Goal: Transaction & Acquisition: Purchase product/service

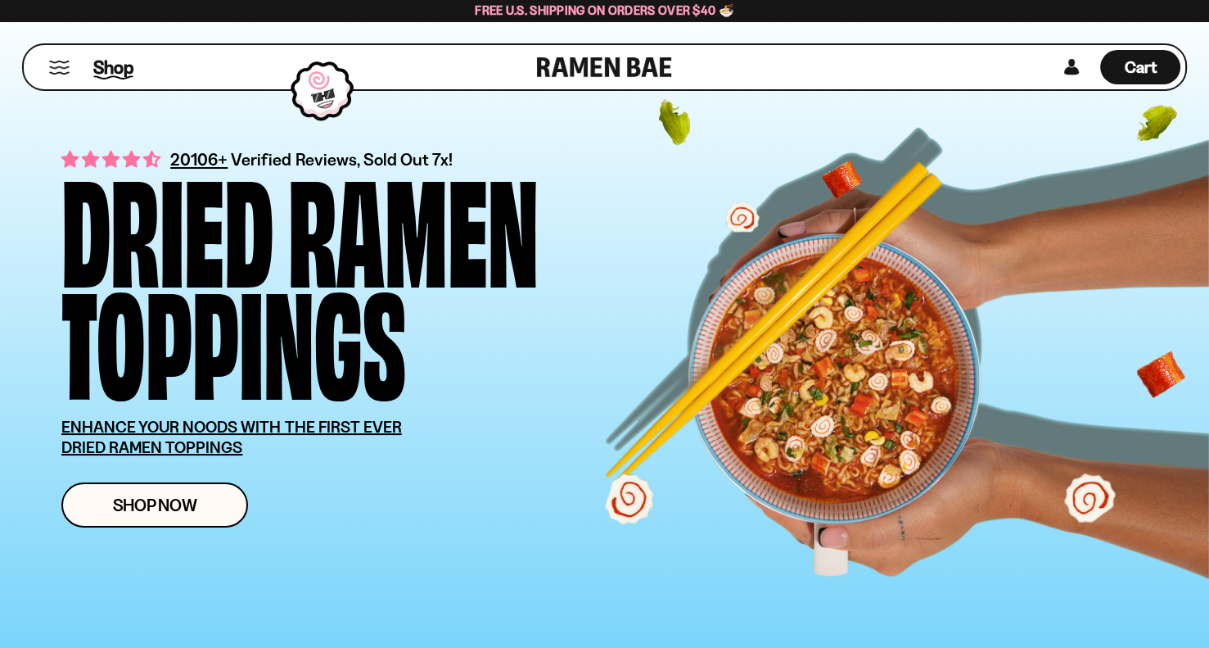
click at [110, 72] on span "Shop" at bounding box center [113, 67] width 40 height 25
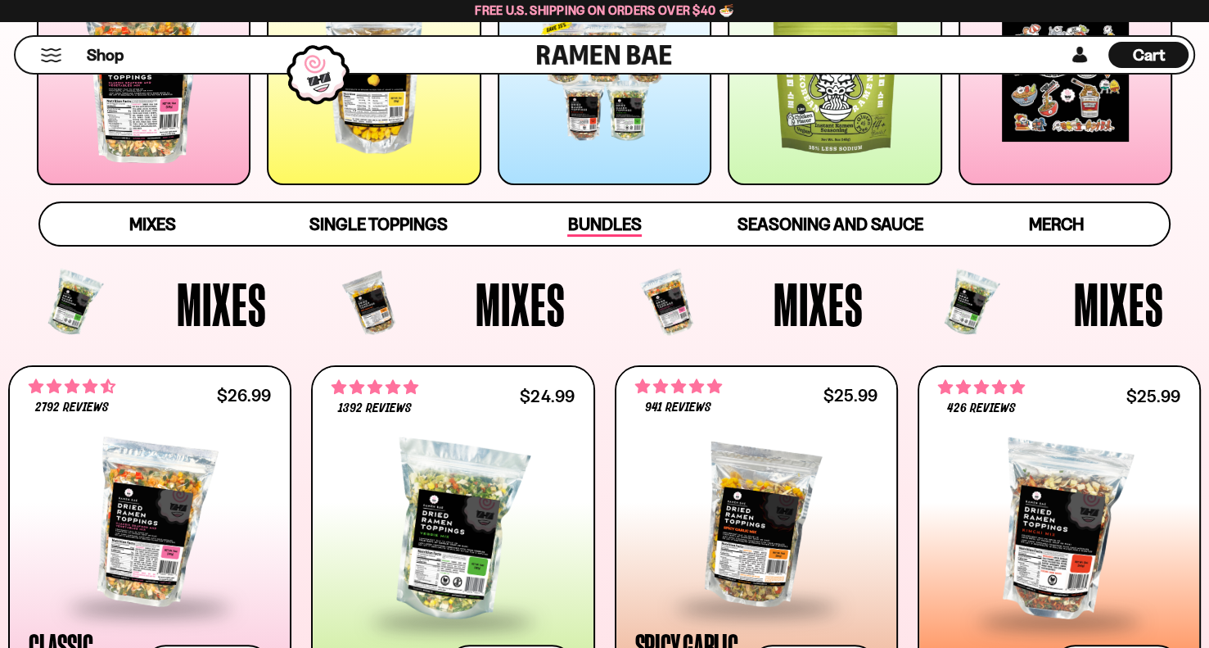
scroll to position [409, 0]
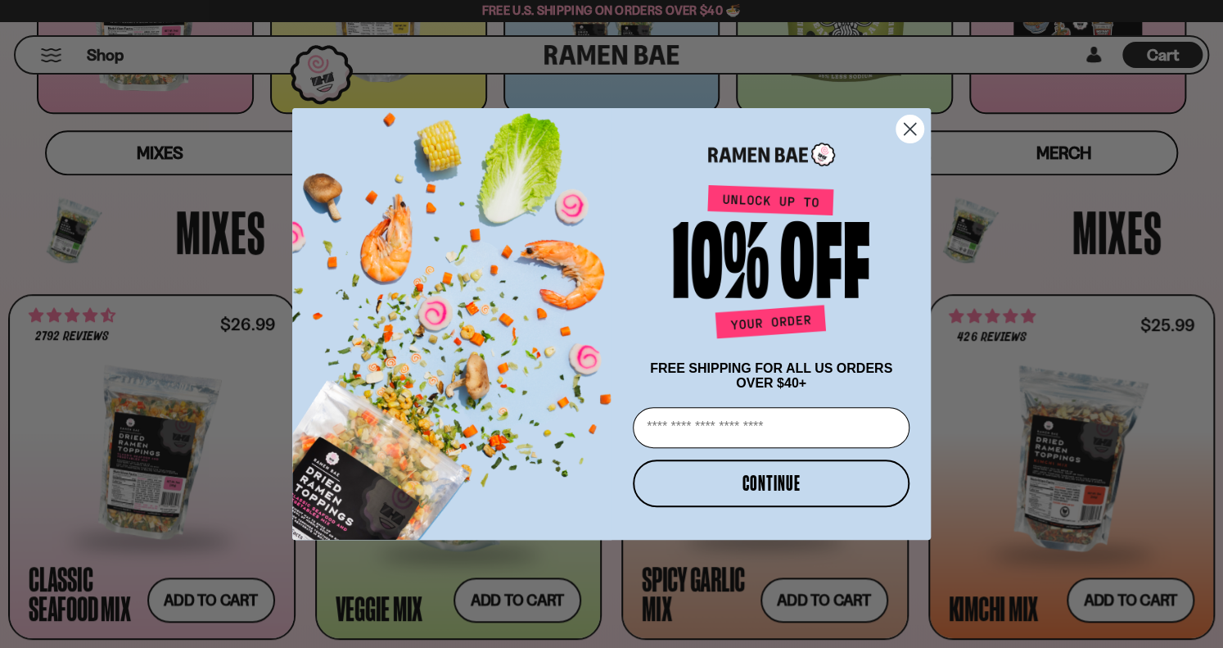
click at [912, 127] on icon "Close dialog" at bounding box center [910, 129] width 11 height 11
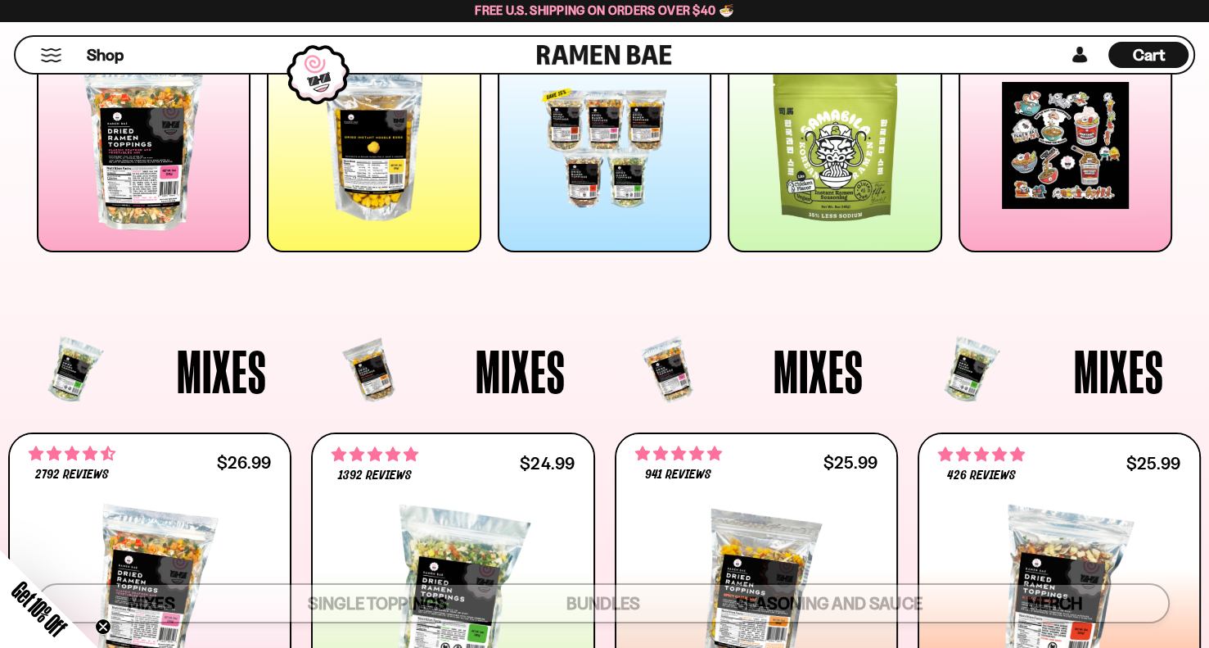
scroll to position [164, 0]
